Goal: Task Accomplishment & Management: Manage account settings

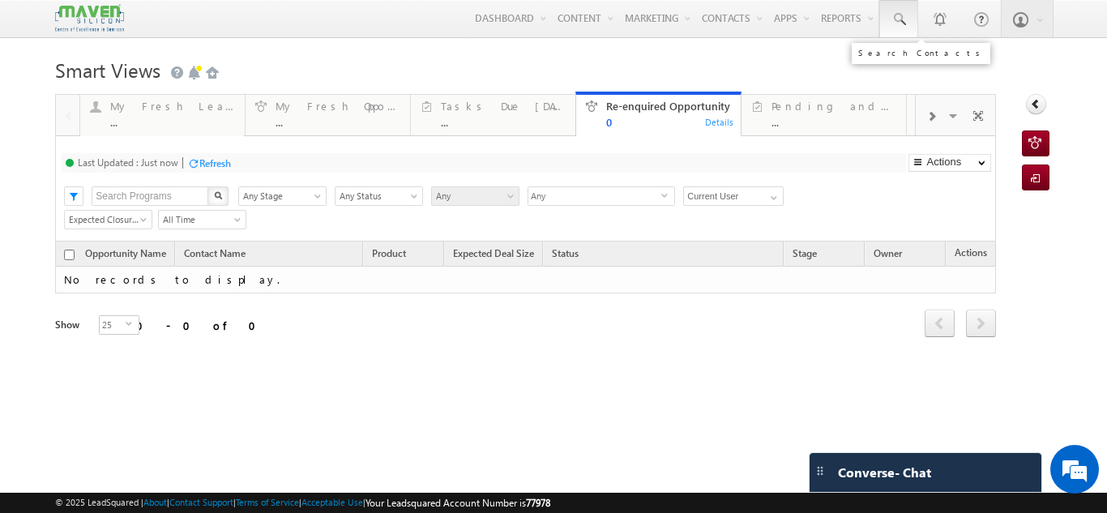
click at [898, 24] on link at bounding box center [899, 18] width 39 height 37
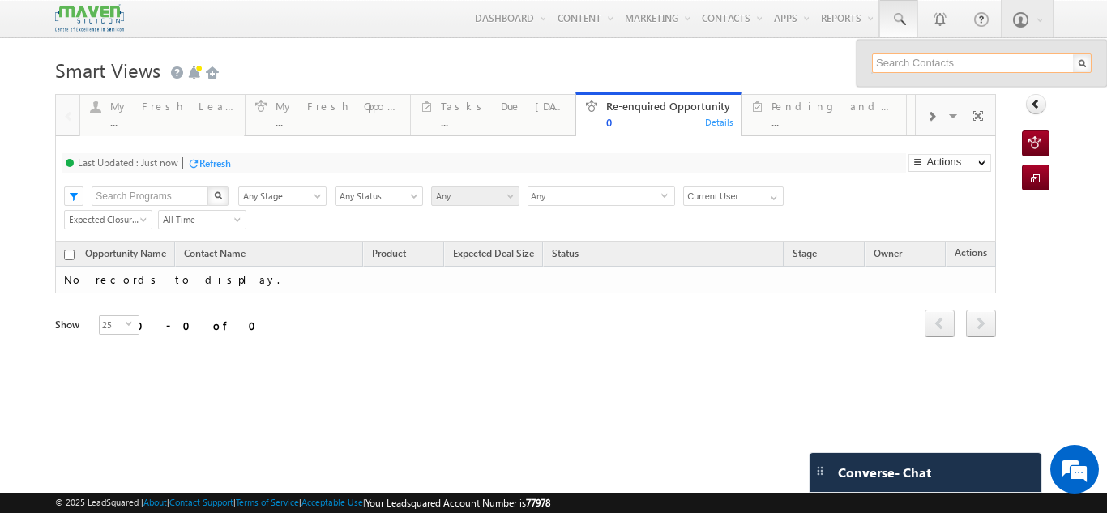
paste input "9384417184"
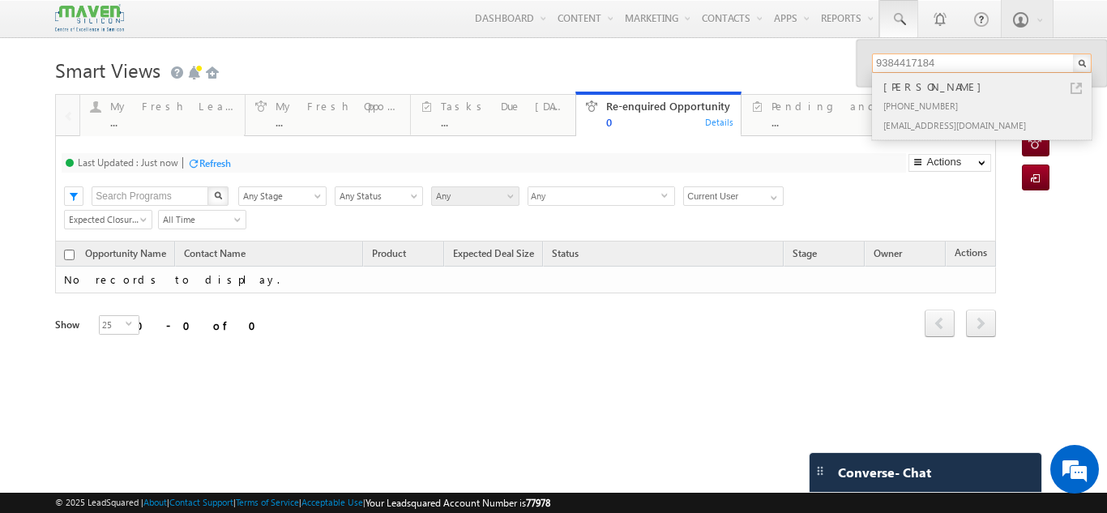
type input "9384417184"
click at [1071, 88] on link at bounding box center [1076, 88] width 11 height 11
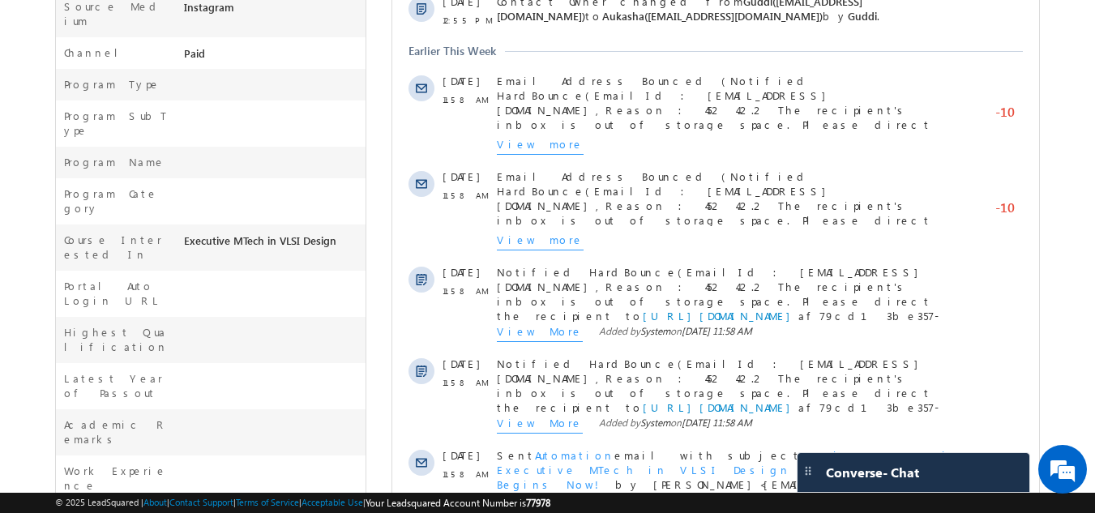
scroll to position [642, 0]
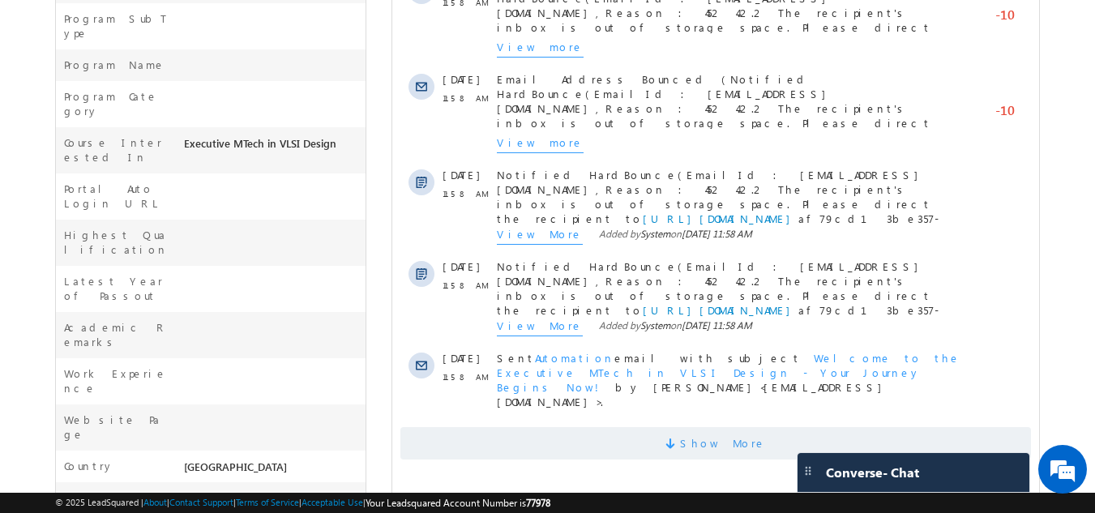
click at [676, 427] on span "Show More" at bounding box center [715, 443] width 631 height 32
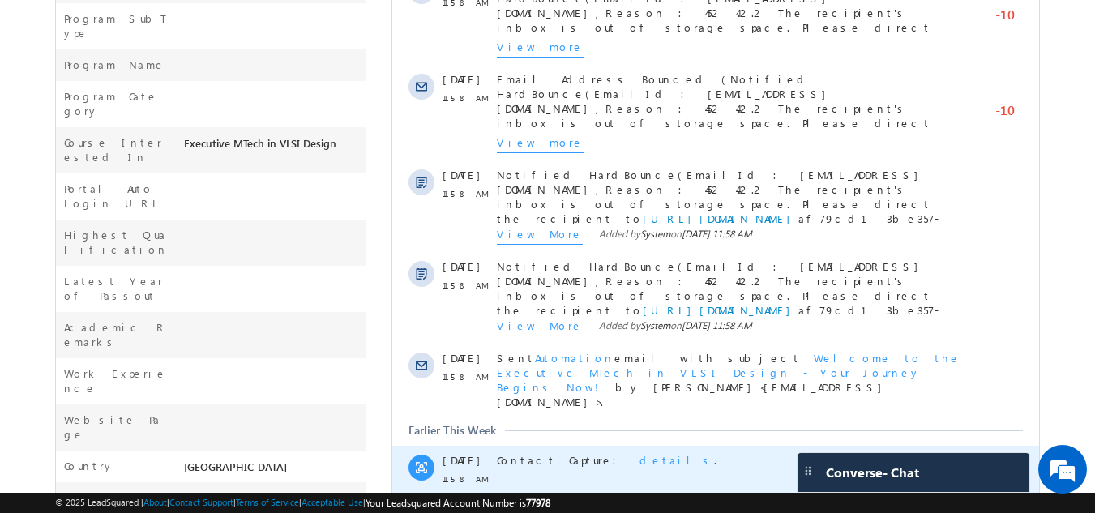
click at [640, 453] on span "details" at bounding box center [677, 460] width 75 height 14
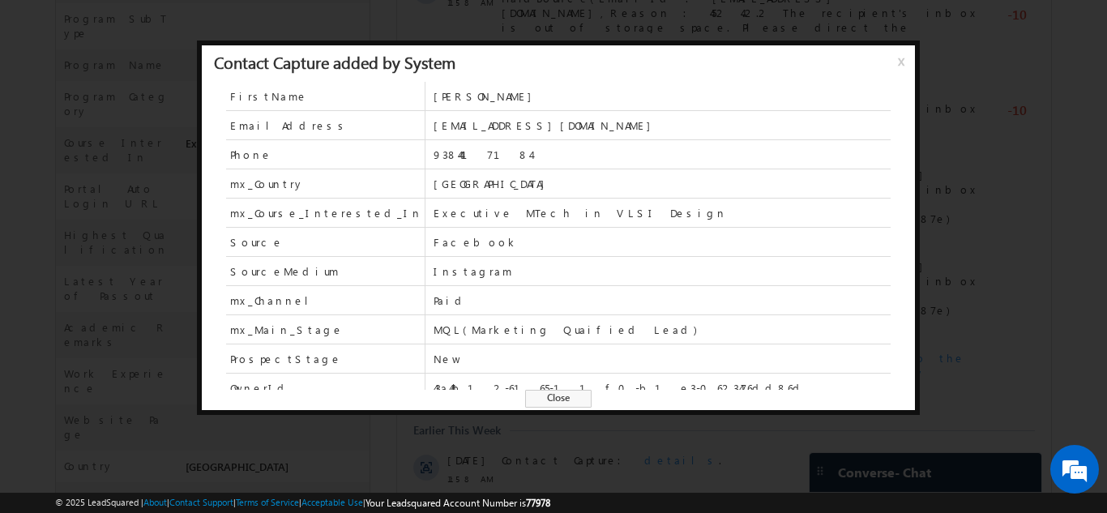
click at [582, 394] on span "Close" at bounding box center [558, 399] width 66 height 18
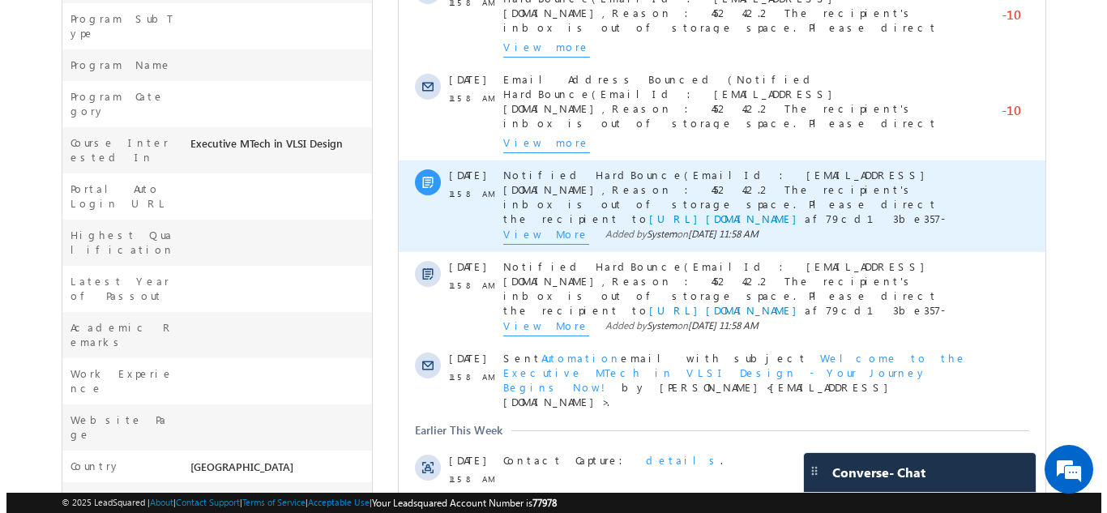
scroll to position [0, 0]
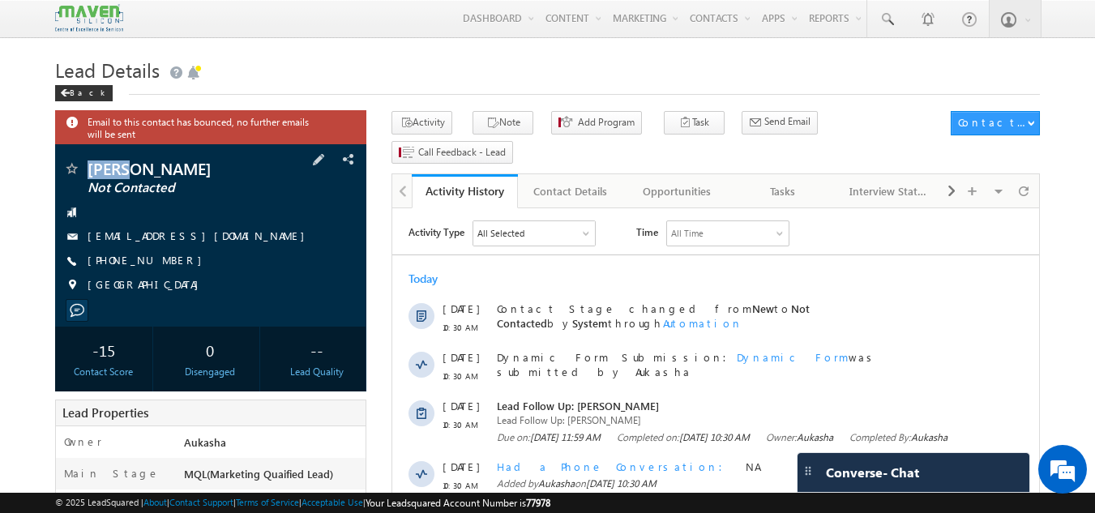
drag, startPoint x: 130, startPoint y: 165, endPoint x: 88, endPoint y: 169, distance: 42.3
click at [88, 169] on span "[PERSON_NAME]" at bounding box center [184, 169] width 192 height 16
copy span "[PERSON_NAME]"
click at [500, 123] on button "Note" at bounding box center [503, 123] width 61 height 24
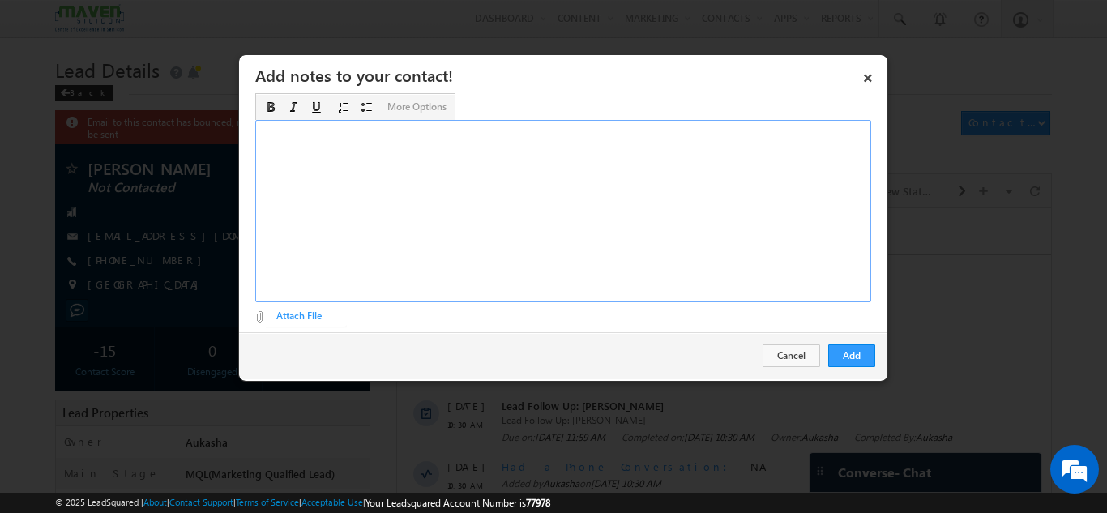
click at [661, 196] on div "Rich Text Editor, Description-inline-editor-div" at bounding box center [563, 211] width 616 height 182
click at [836, 365] on button "Add" at bounding box center [852, 356] width 47 height 23
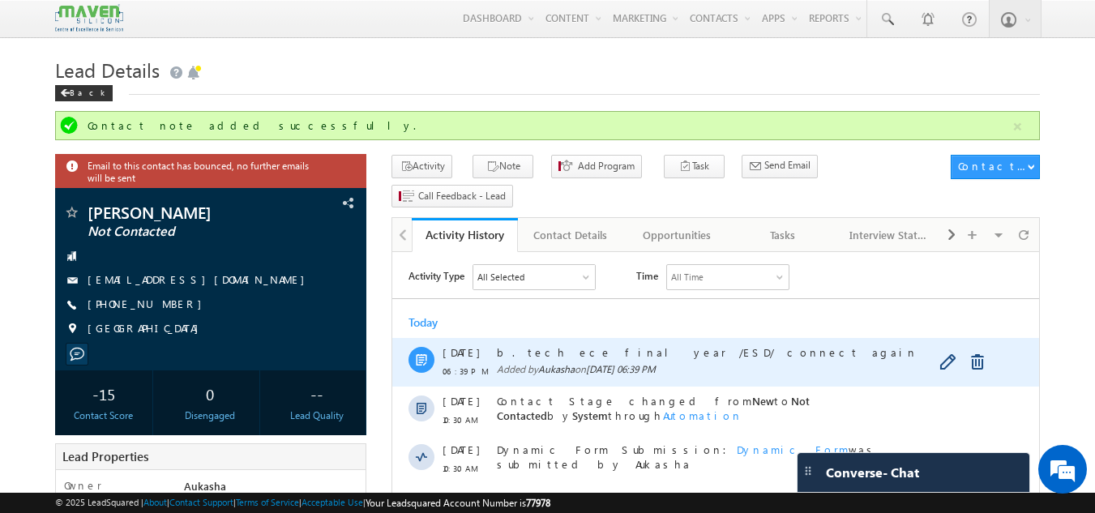
drag, startPoint x: 700, startPoint y: 352, endPoint x: 497, endPoint y: 345, distance: 203.6
click at [497, 345] on span "b. tech ece final year /ESD/ connect again" at bounding box center [733, 352] width 473 height 15
copy span "b. tech ece final year /ESD/ connect again"
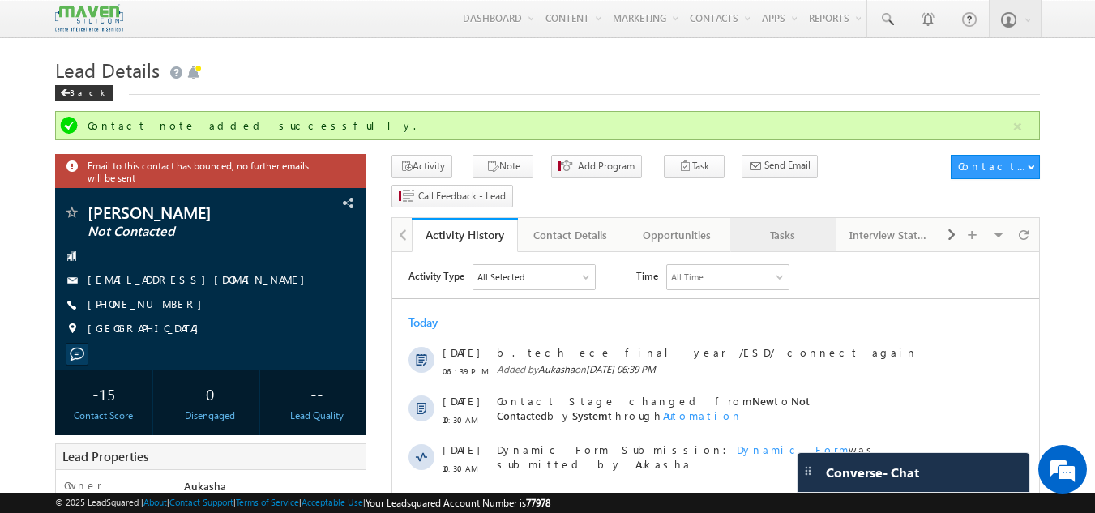
click at [792, 219] on link "Tasks" at bounding box center [783, 235] width 106 height 34
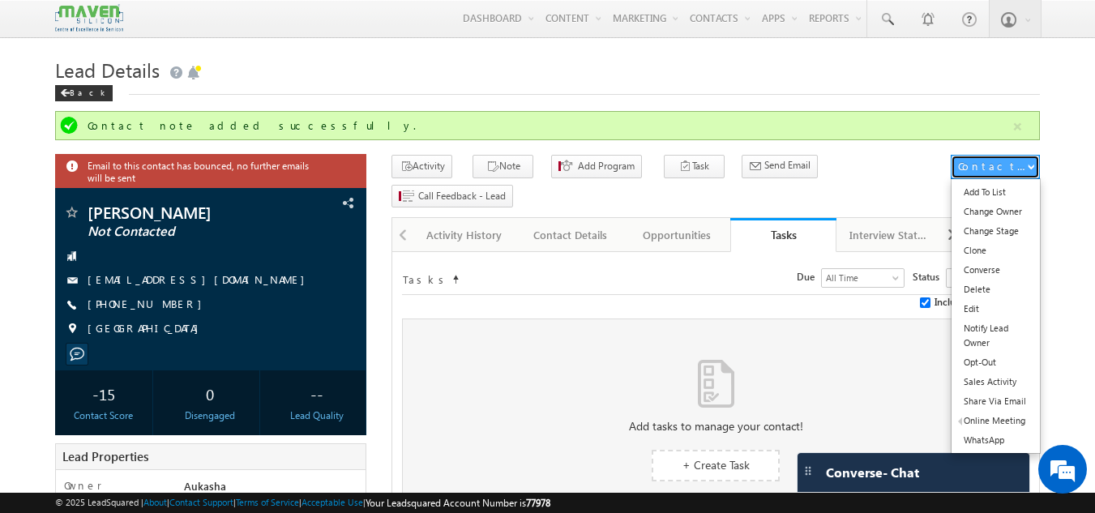
click at [974, 168] on div "Contact Actions" at bounding box center [992, 166] width 69 height 15
click at [987, 233] on link "Change Stage" at bounding box center [996, 230] width 88 height 19
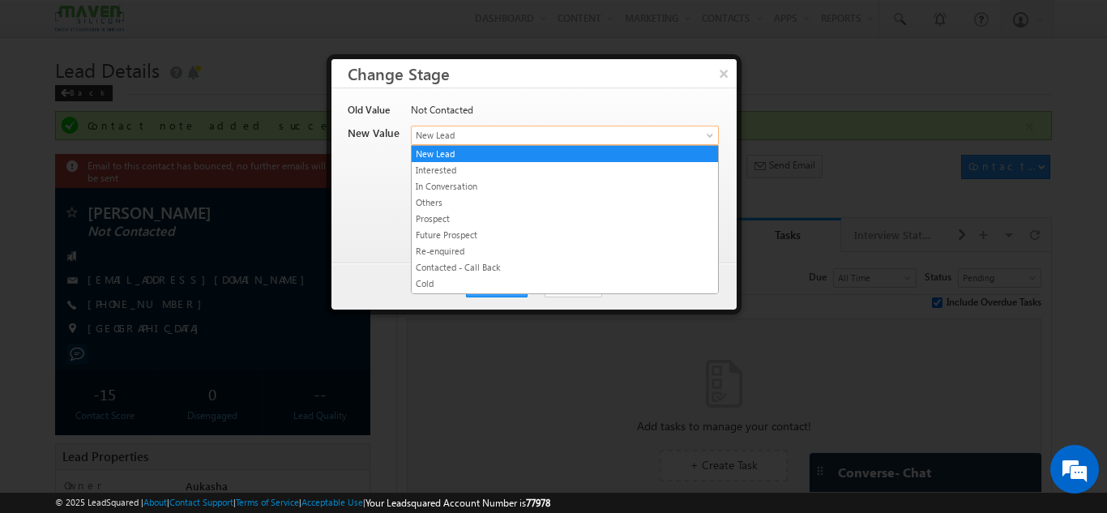
click at [640, 132] on span "New Lead" at bounding box center [538, 135] width 253 height 15
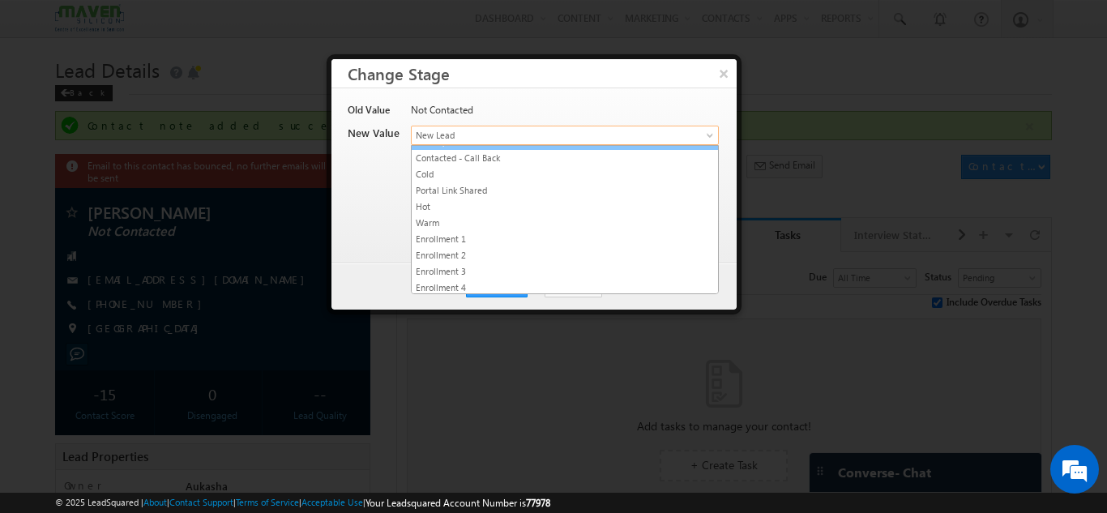
scroll to position [113, 0]
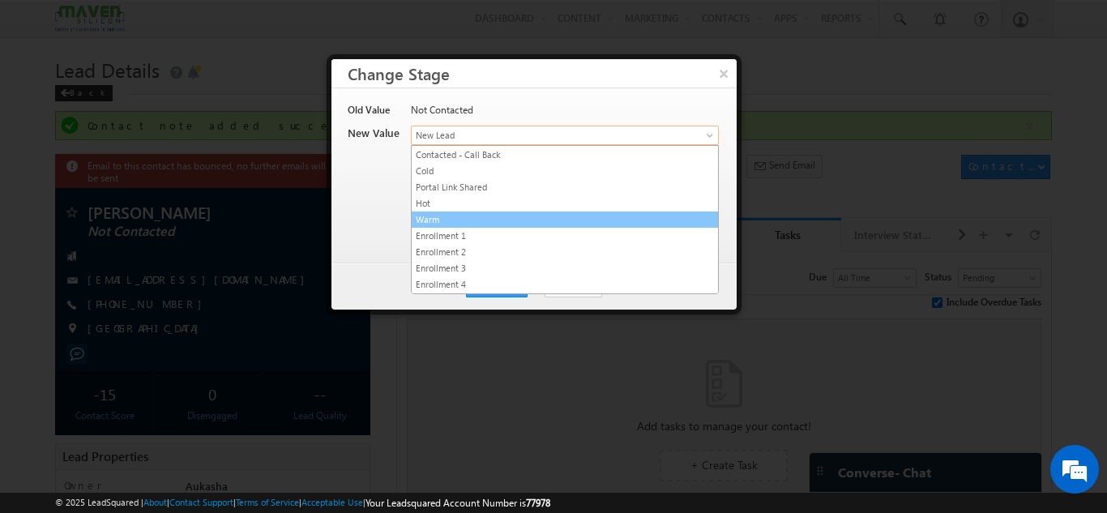
click at [486, 223] on link "Warm" at bounding box center [565, 219] width 306 height 15
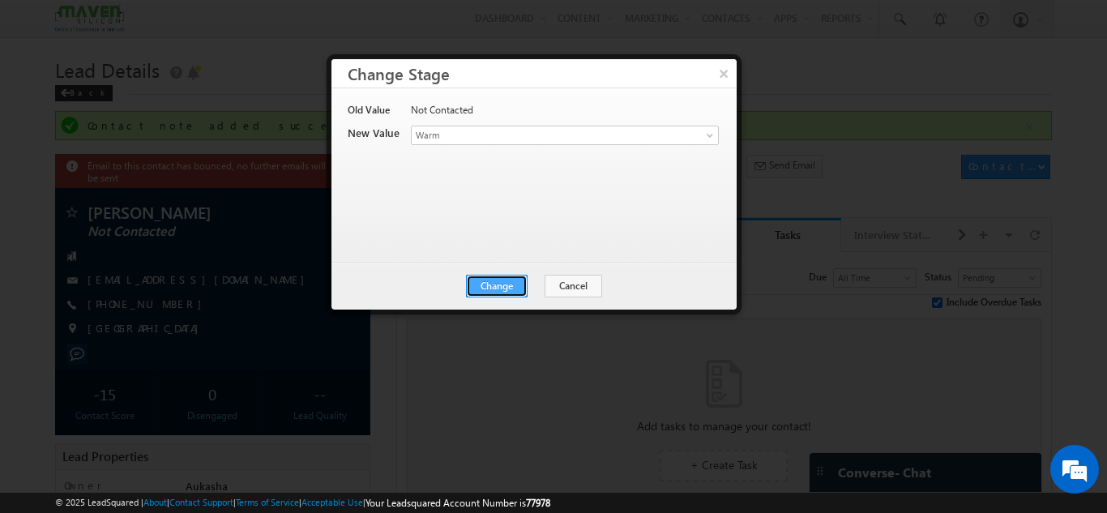
click at [495, 281] on button "Change" at bounding box center [497, 286] width 62 height 23
